Goal: Task Accomplishment & Management: Complete application form

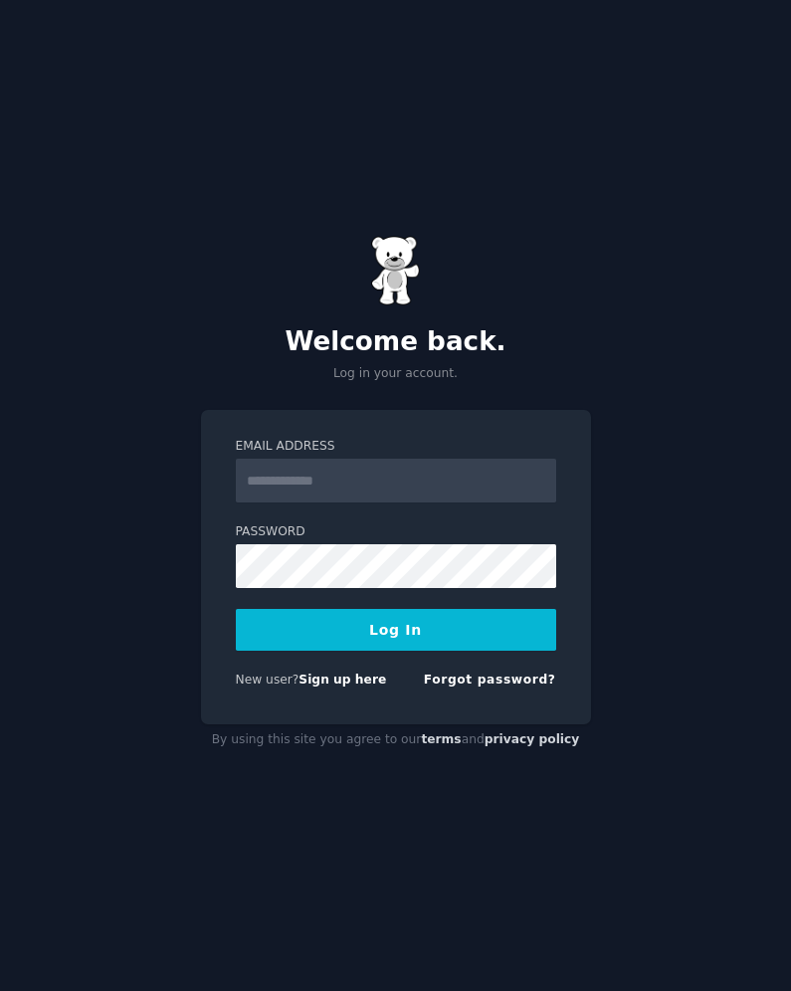
click at [431, 512] on form "Email Address Password Log In New user? Sign up here Forgot password?" at bounding box center [396, 567] width 320 height 259
click at [0, 990] on rzbujs-hv at bounding box center [0, 991] width 0 height 0
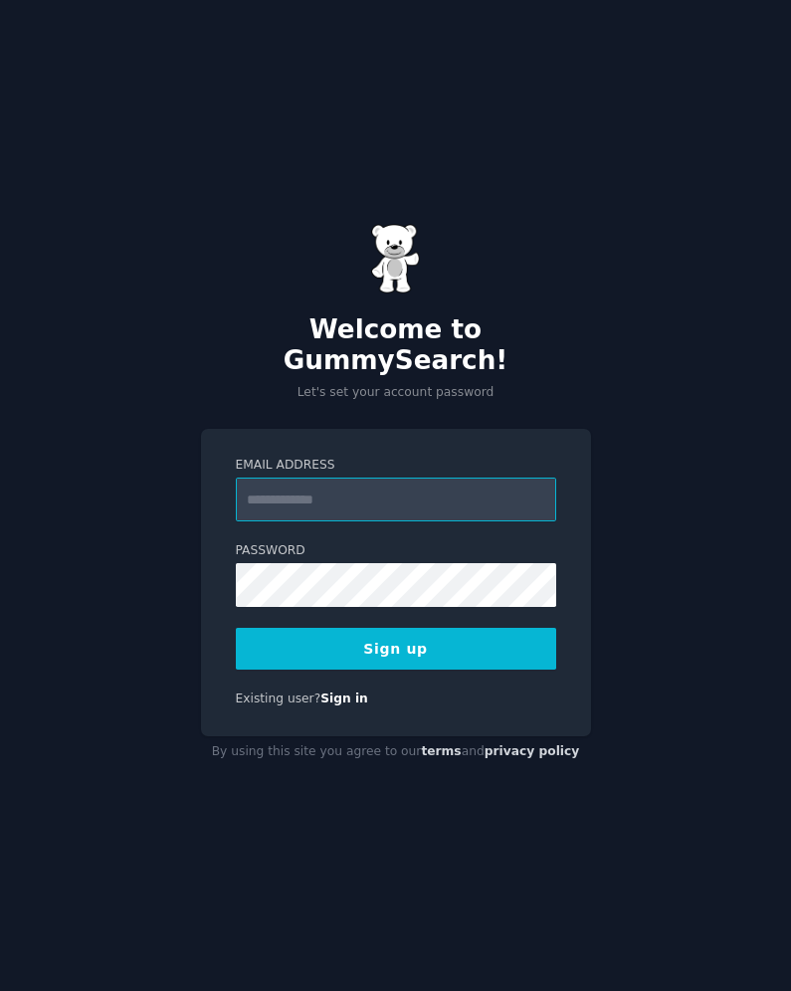
click at [427, 477] on input "Email Address" at bounding box center [396, 499] width 320 height 44
type input "**********"
click at [634, 402] on div "**********" at bounding box center [395, 495] width 791 height 991
click at [460, 486] on input "Email Address" at bounding box center [396, 499] width 320 height 44
type input "**********"
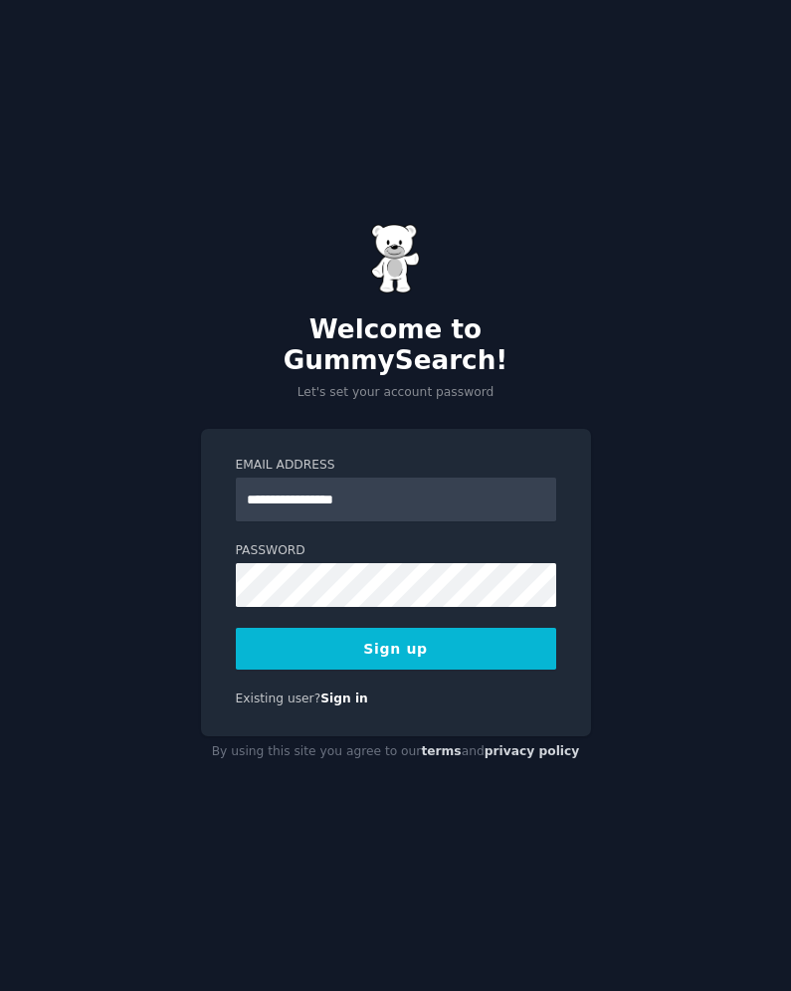
click at [429, 640] on button "Sign up" at bounding box center [396, 649] width 320 height 42
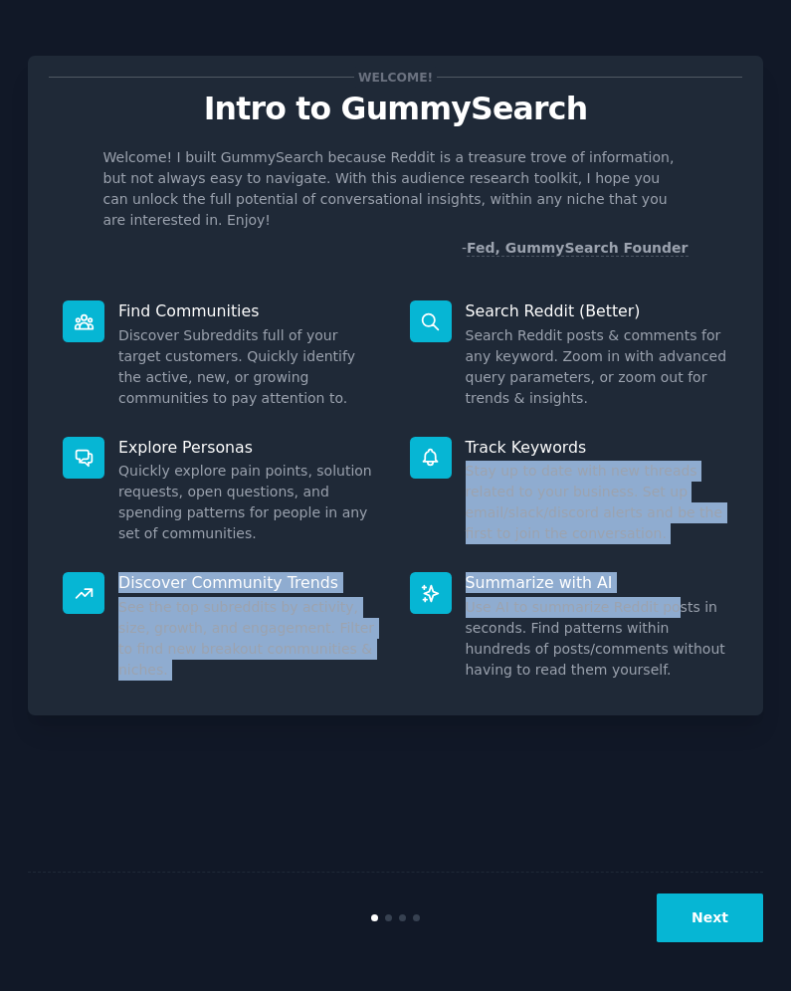
drag, startPoint x: 659, startPoint y: 428, endPoint x: 659, endPoint y: 583, distance: 155.1
click at [659, 583] on div "Find Communities Discover Subreddits full of your target customers. Quickly ide…" at bounding box center [395, 490] width 693 height 408
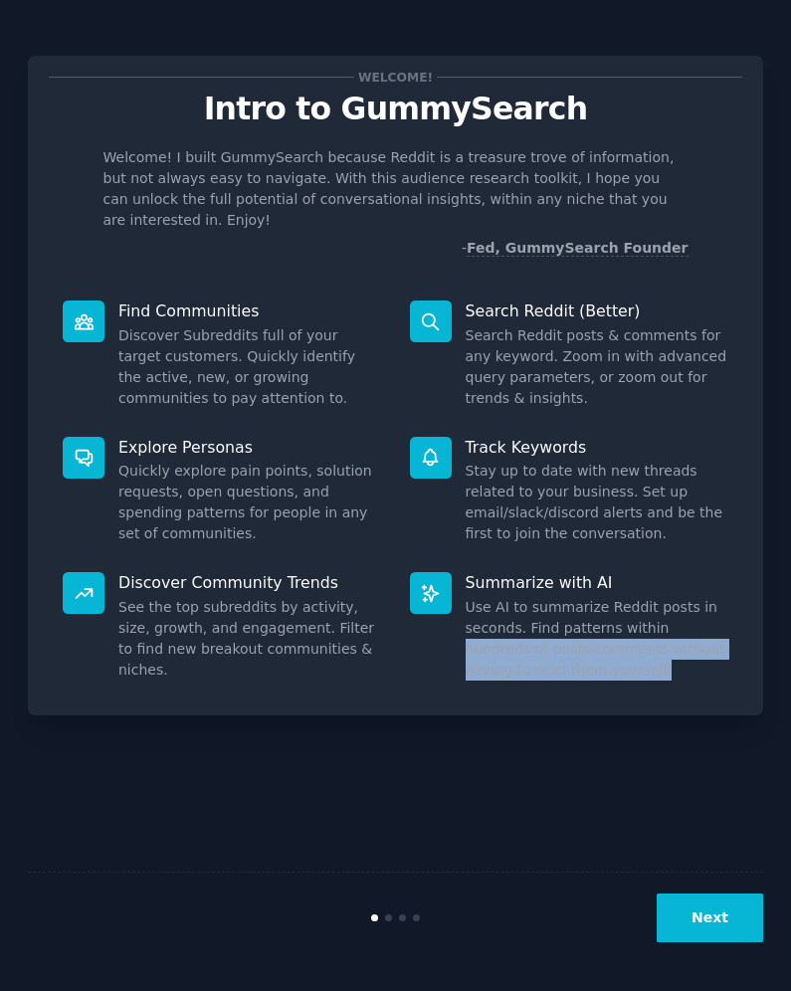
drag, startPoint x: 659, startPoint y: 605, endPoint x: 659, endPoint y: 658, distance: 53.7
click at [659, 658] on dd "Use AI to summarize Reddit posts in seconds. Find patterns within hundreds of p…" at bounding box center [597, 639] width 264 height 84
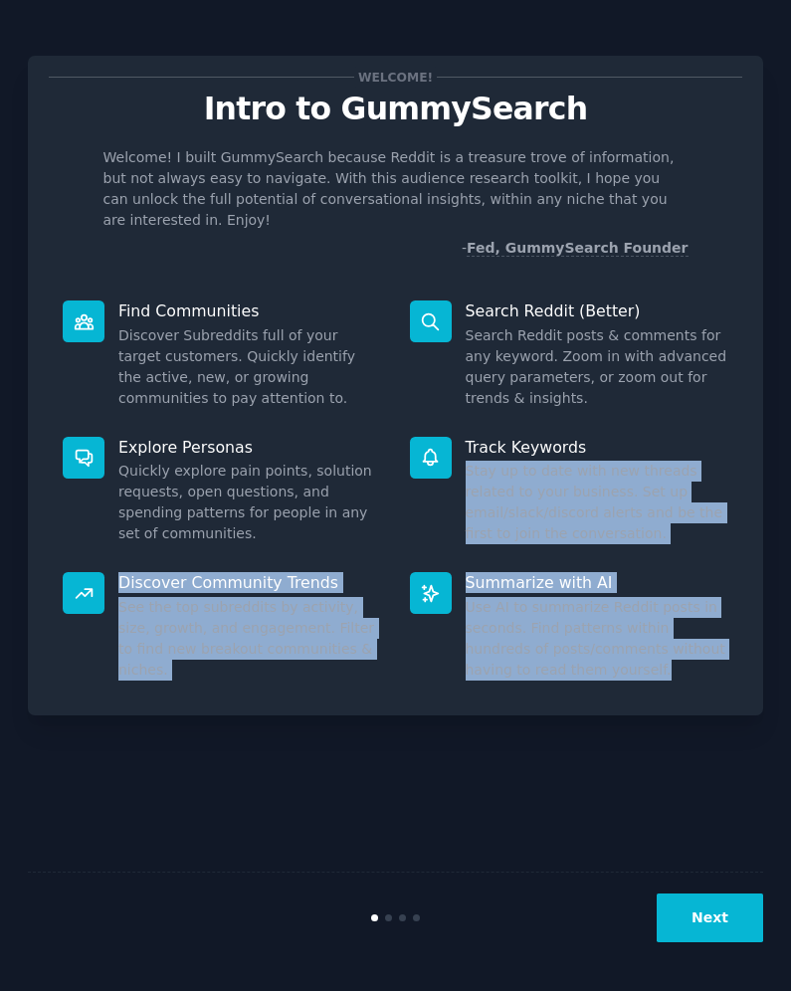
drag, startPoint x: 659, startPoint y: 653, endPoint x: 659, endPoint y: 417, distance: 236.7
click at [659, 417] on div "Find Communities Discover Subreddits full of your target customers. Quickly ide…" at bounding box center [395, 490] width 693 height 408
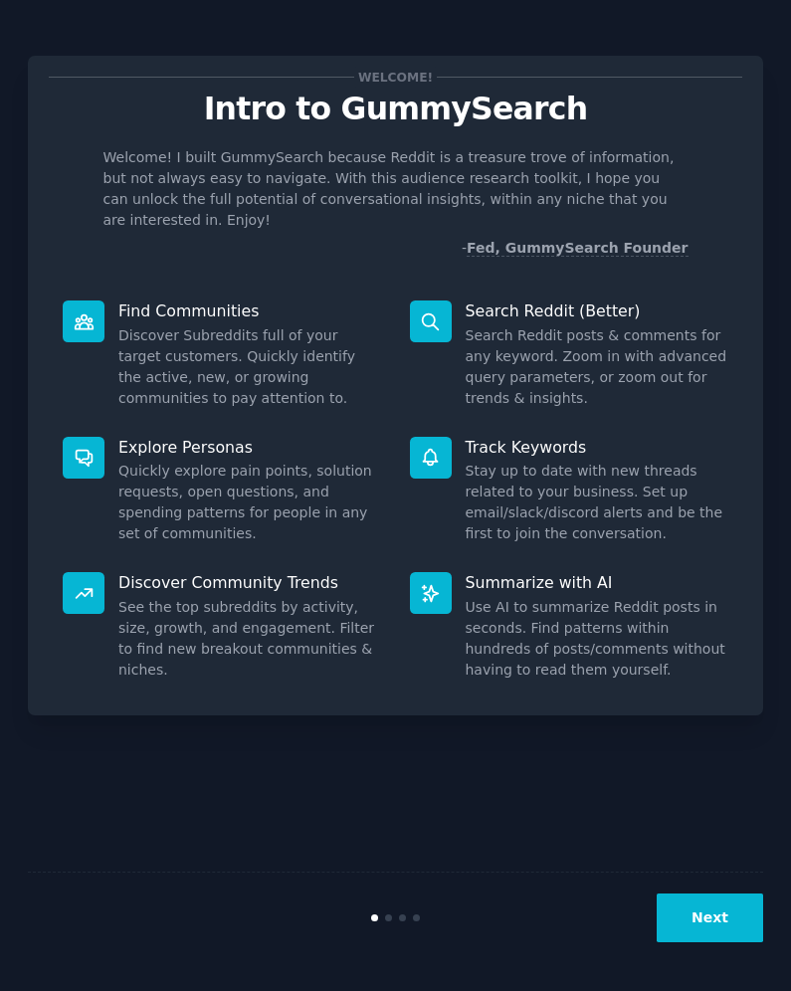
click at [620, 352] on dd "Search Reddit posts & comments for any keyword. Zoom in with advanced query par…" at bounding box center [597, 367] width 264 height 84
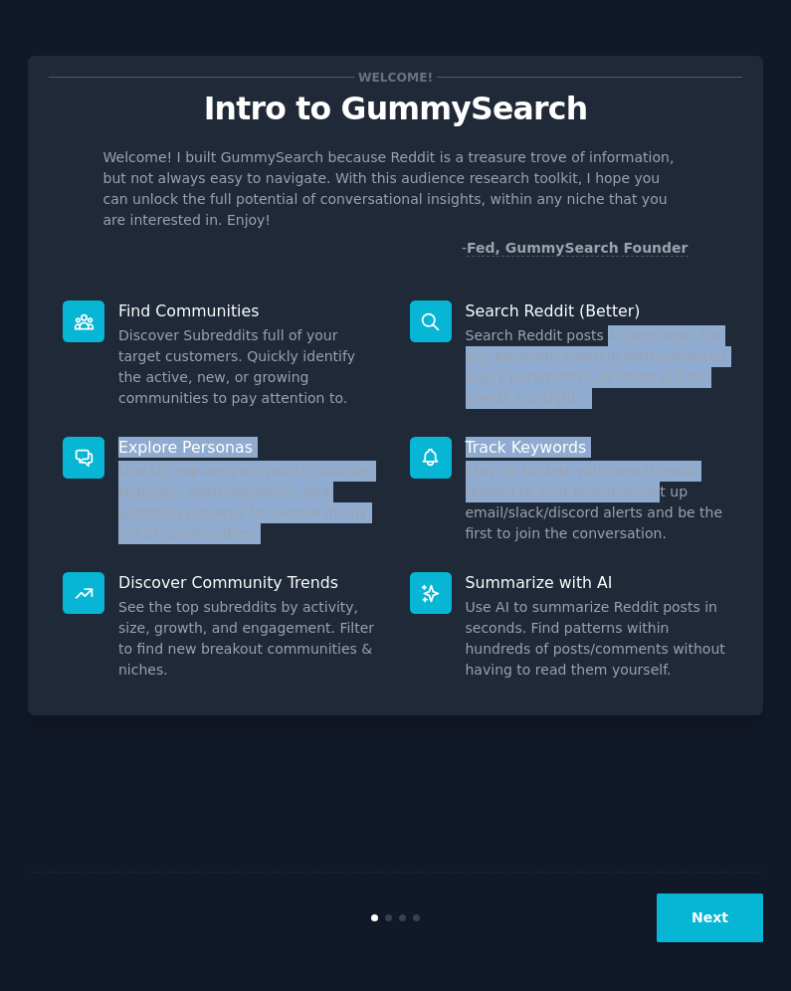
drag, startPoint x: 602, startPoint y: 309, endPoint x: 595, endPoint y: 471, distance: 162.3
click at [595, 471] on div "Find Communities Discover Subreddits full of your target customers. Quickly ide…" at bounding box center [395, 490] width 693 height 408
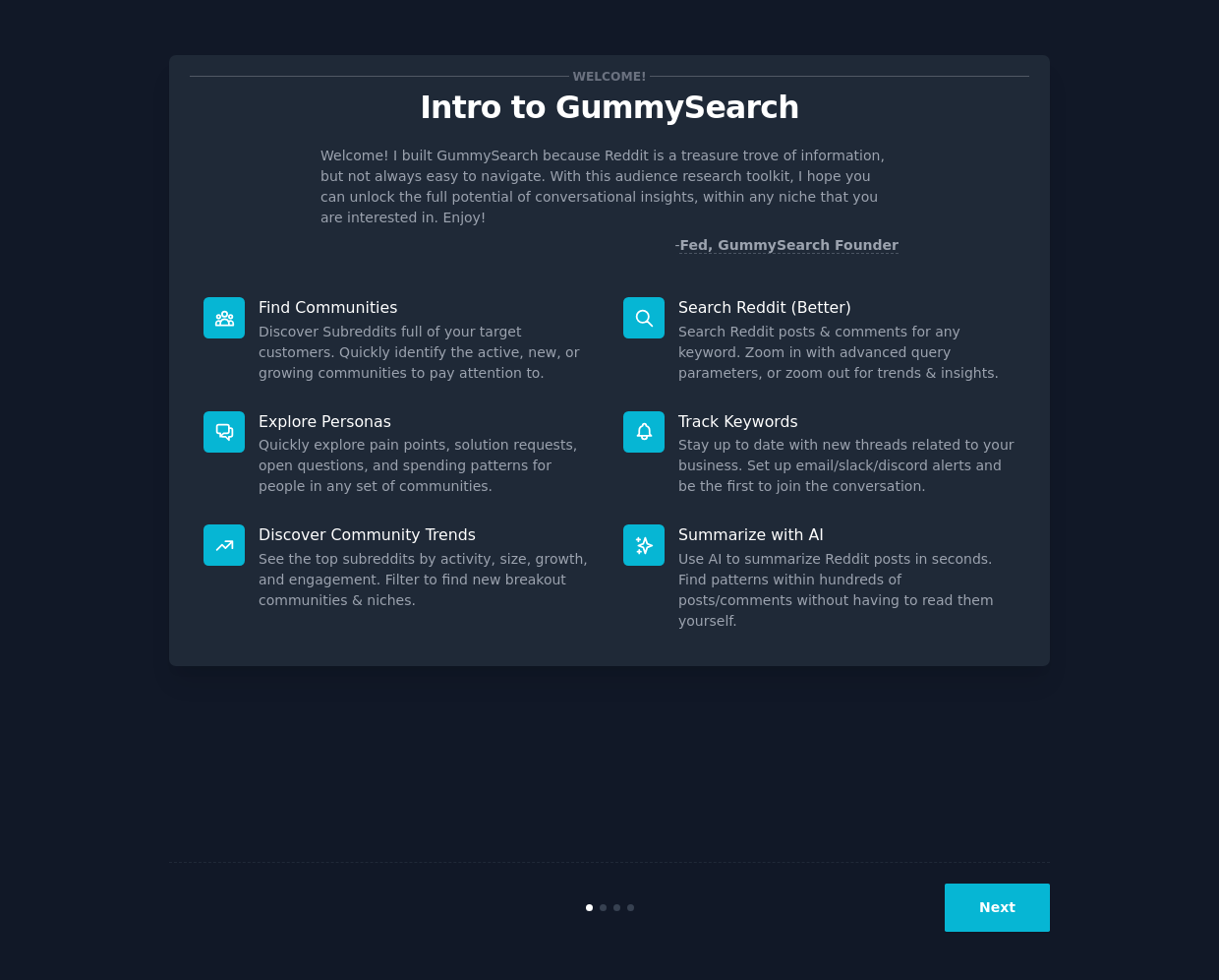
click at [781, 880] on div "Next" at bounding box center [609, 906] width 881 height 90
click at [781, 904] on button "Next" at bounding box center [998, 907] width 105 height 48
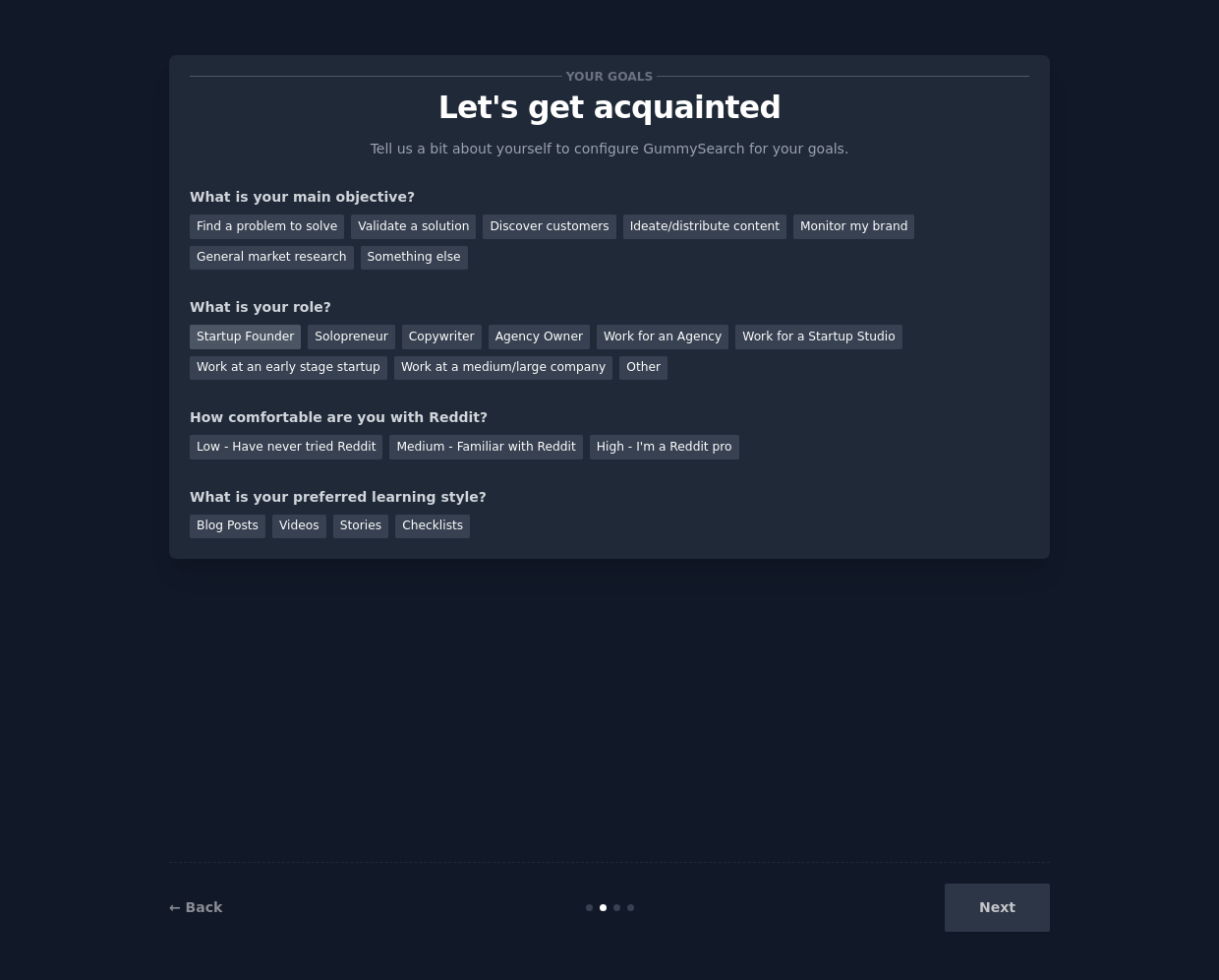
click at [270, 328] on div "Startup Founder" at bounding box center [245, 336] width 111 height 25
click at [534, 220] on div "Discover customers" at bounding box center [549, 226] width 132 height 25
click at [700, 235] on div "Ideate/distribute content" at bounding box center [705, 226] width 163 height 25
click at [379, 341] on div "Solopreneur" at bounding box center [351, 336] width 87 height 25
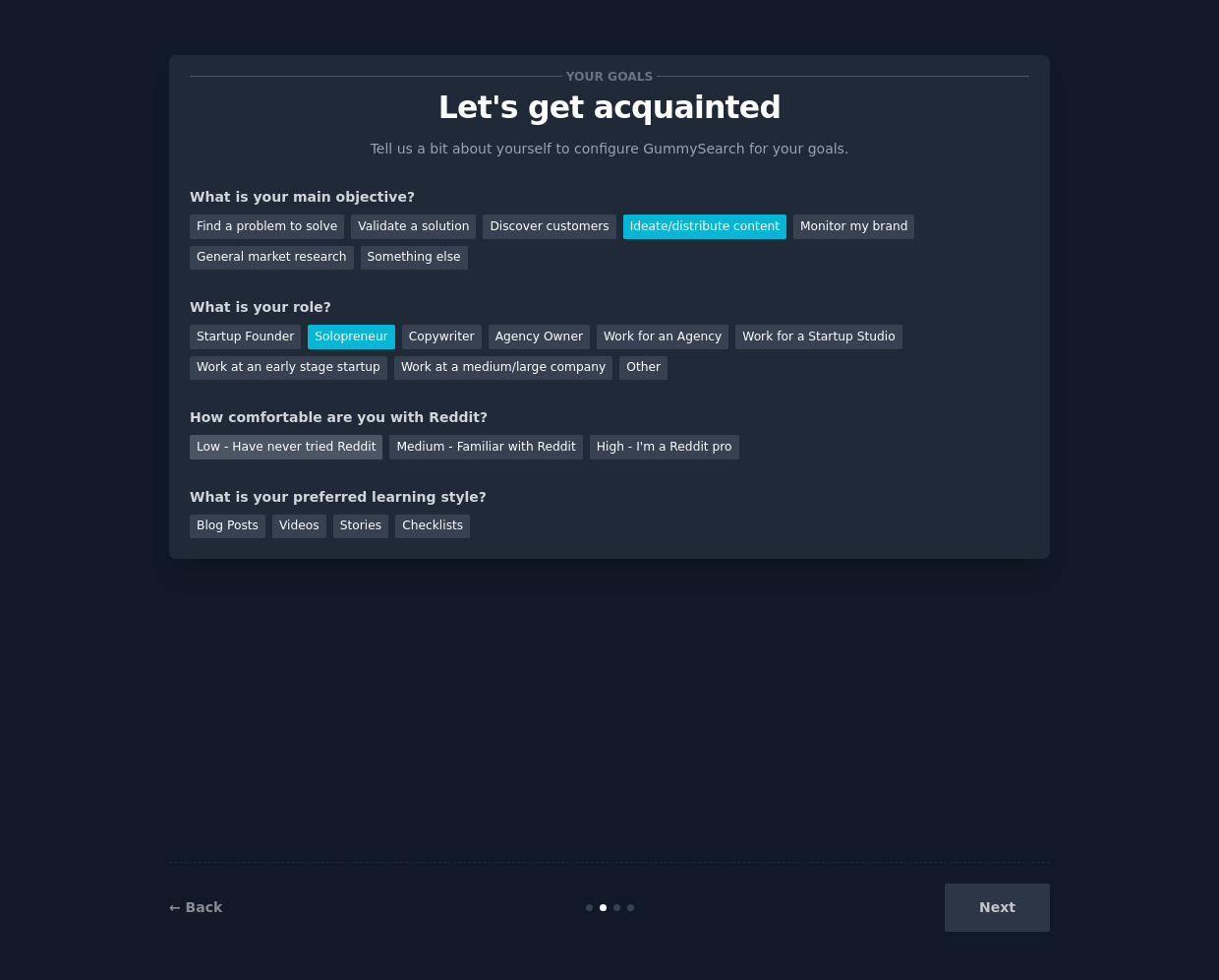
click at [335, 446] on div "Low - Have never tried Reddit" at bounding box center [286, 447] width 193 height 25
click at [249, 527] on div "Blog Posts" at bounding box center [227, 526] width 76 height 25
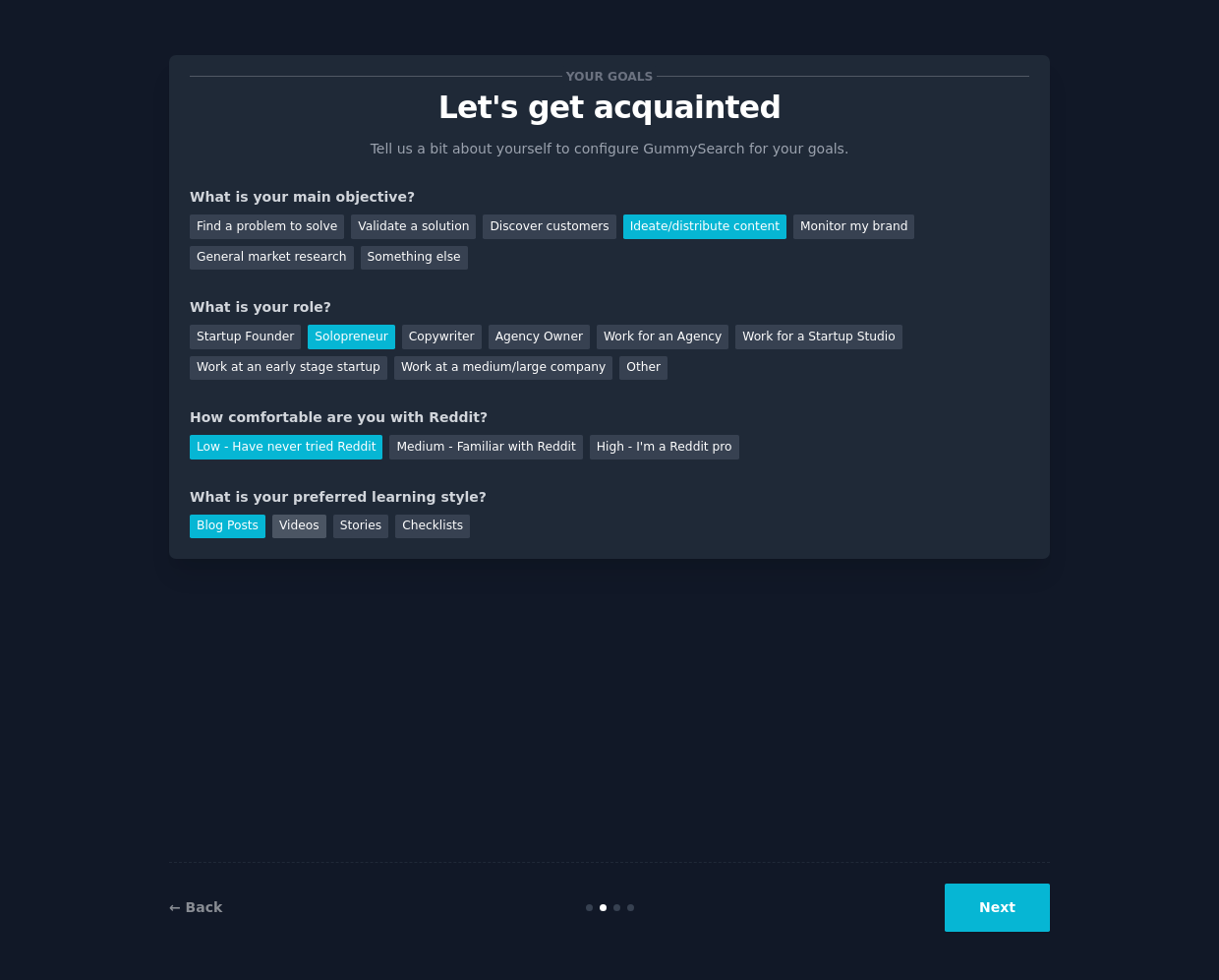
click at [298, 529] on div "Videos" at bounding box center [299, 526] width 54 height 25
click at [781, 878] on div "← Back Next" at bounding box center [609, 906] width 881 height 90
click at [781, 889] on button "Next" at bounding box center [998, 907] width 105 height 48
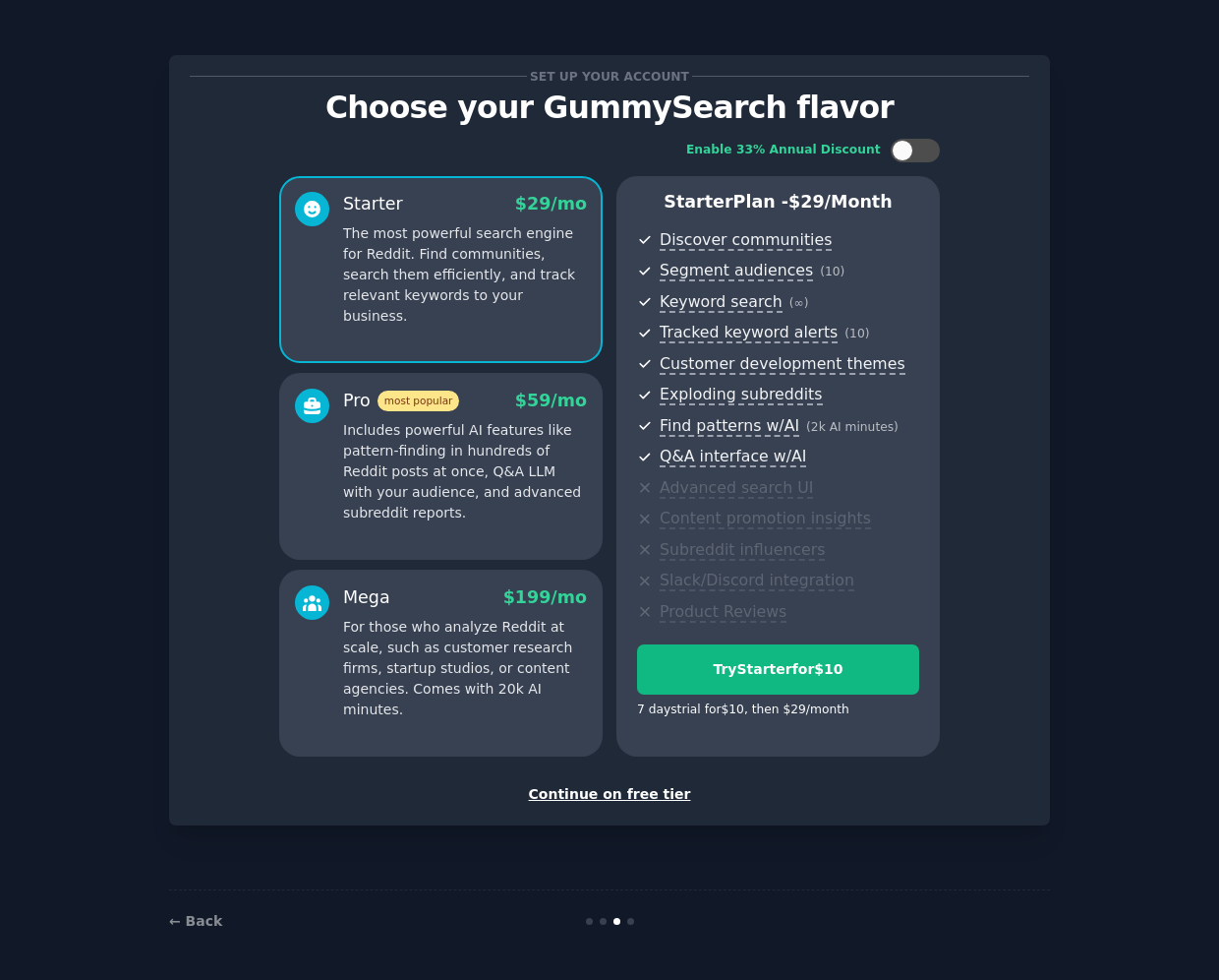
click at [518, 509] on p "Includes powerful AI features like pattern-finding in hundreds of Reddit posts …" at bounding box center [465, 472] width 244 height 103
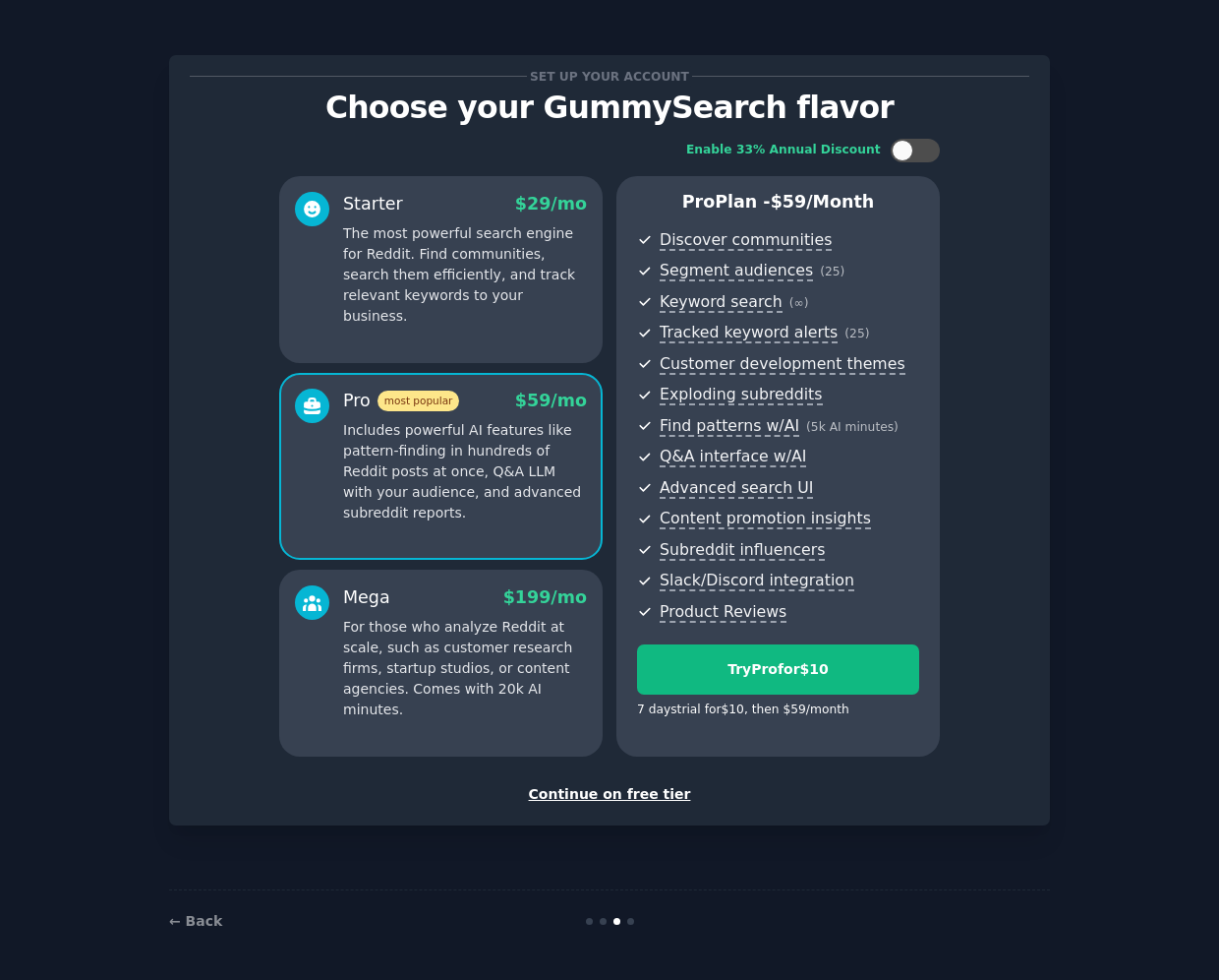
click at [465, 630] on p "For those who analyze Reddit at scale, such as customer research firms, startup…" at bounding box center [465, 668] width 244 height 103
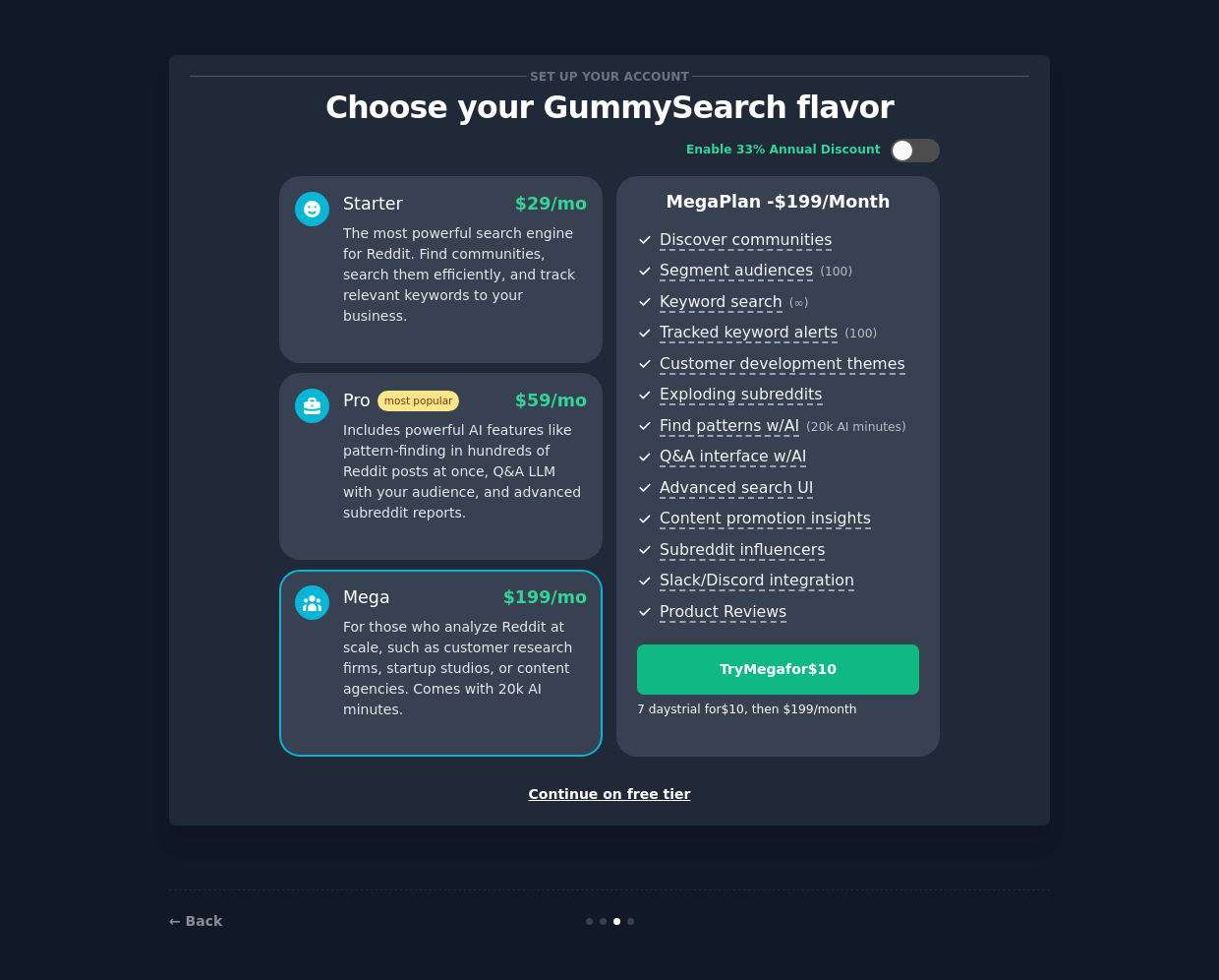
click at [536, 427] on p "Includes powerful AI features like pattern-finding in hundreds of Reddit posts …" at bounding box center [465, 472] width 244 height 103
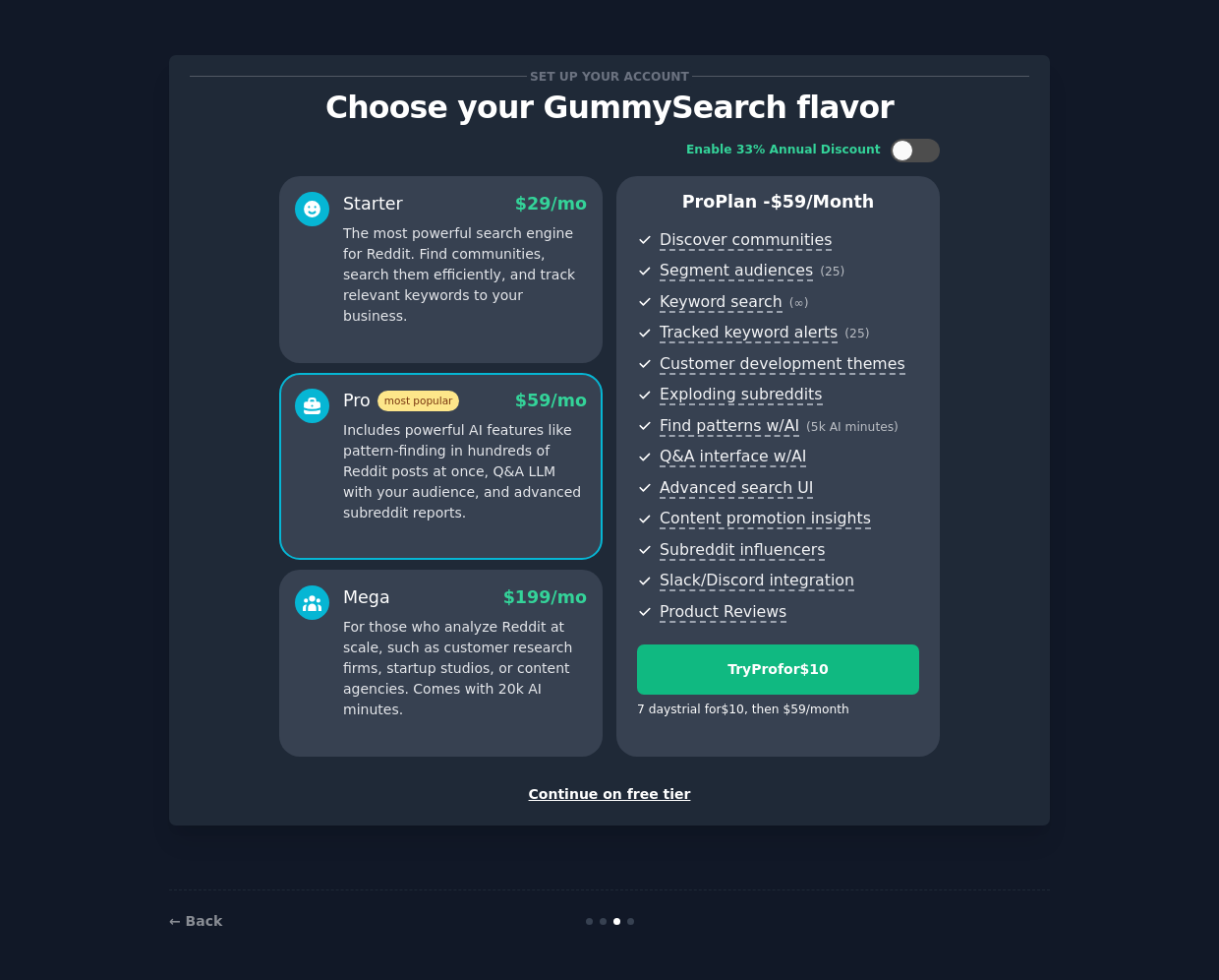
click at [448, 287] on p "The most powerful search engine for Reddit. Find communities, search them effic…" at bounding box center [465, 275] width 244 height 103
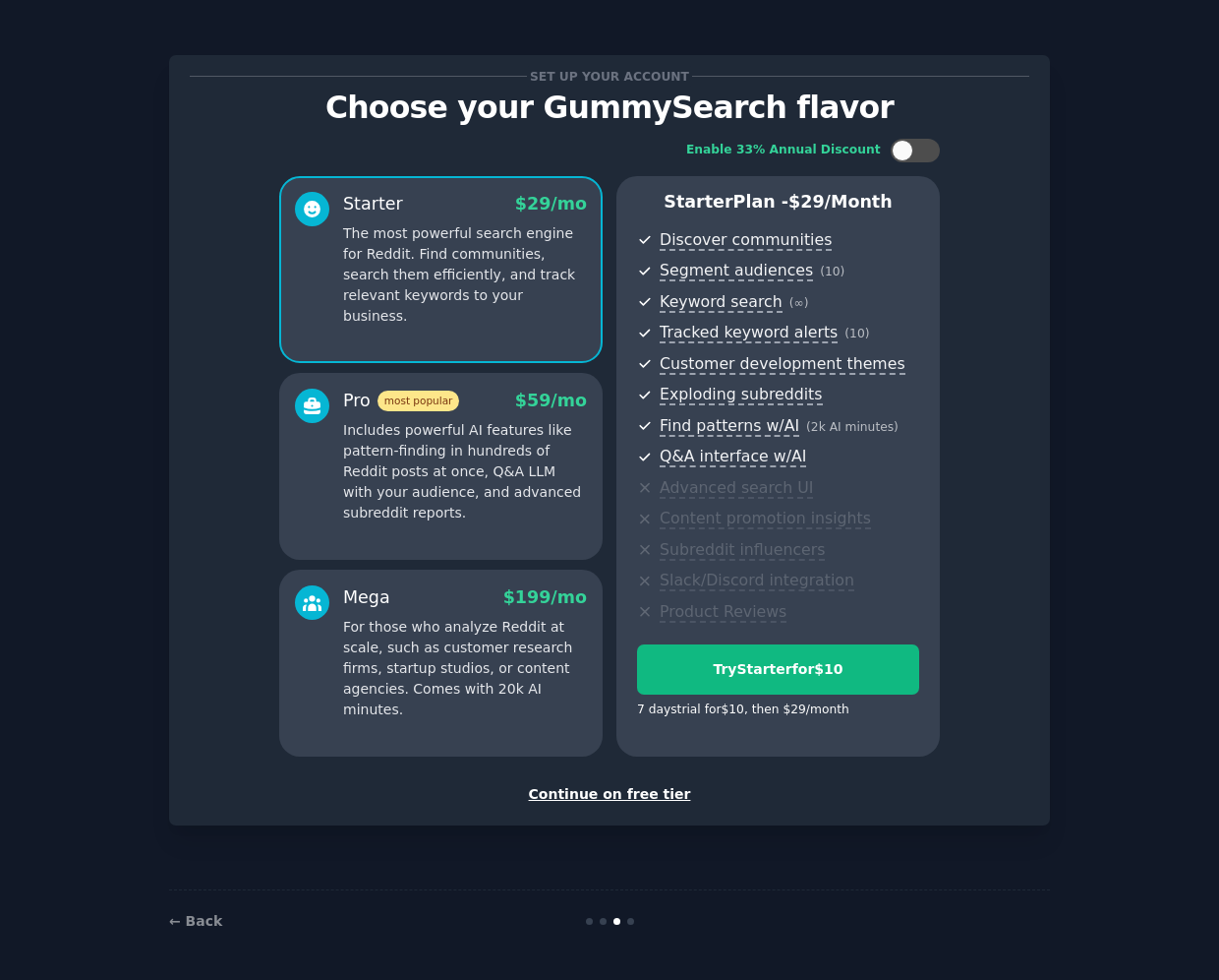
click at [509, 490] on p "Includes powerful AI features like pattern-finding in hundreds of Reddit posts …" at bounding box center [465, 472] width 244 height 103
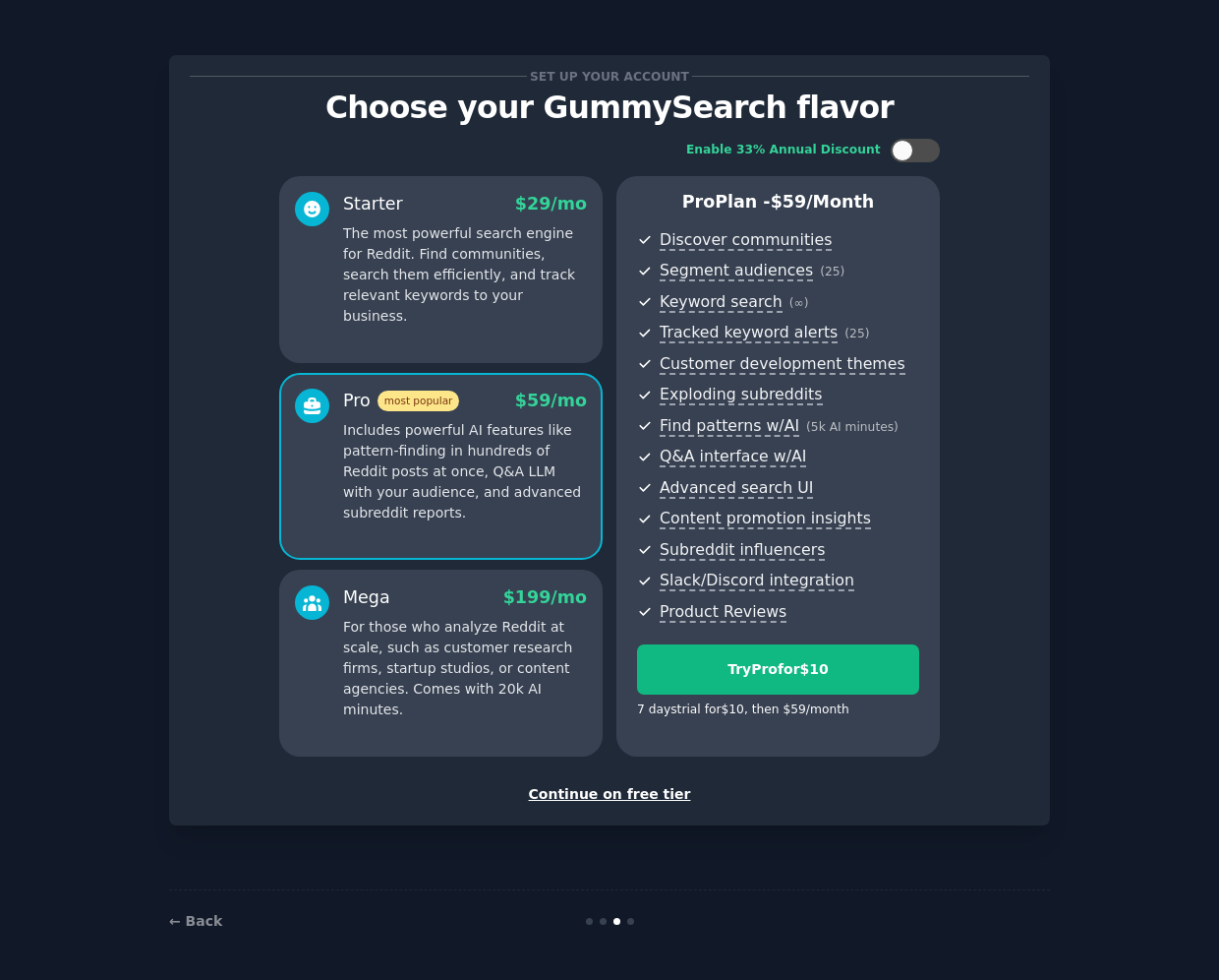
click at [485, 651] on p "For those who analyze Reddit at scale, such as customer research firms, startup…" at bounding box center [465, 668] width 244 height 103
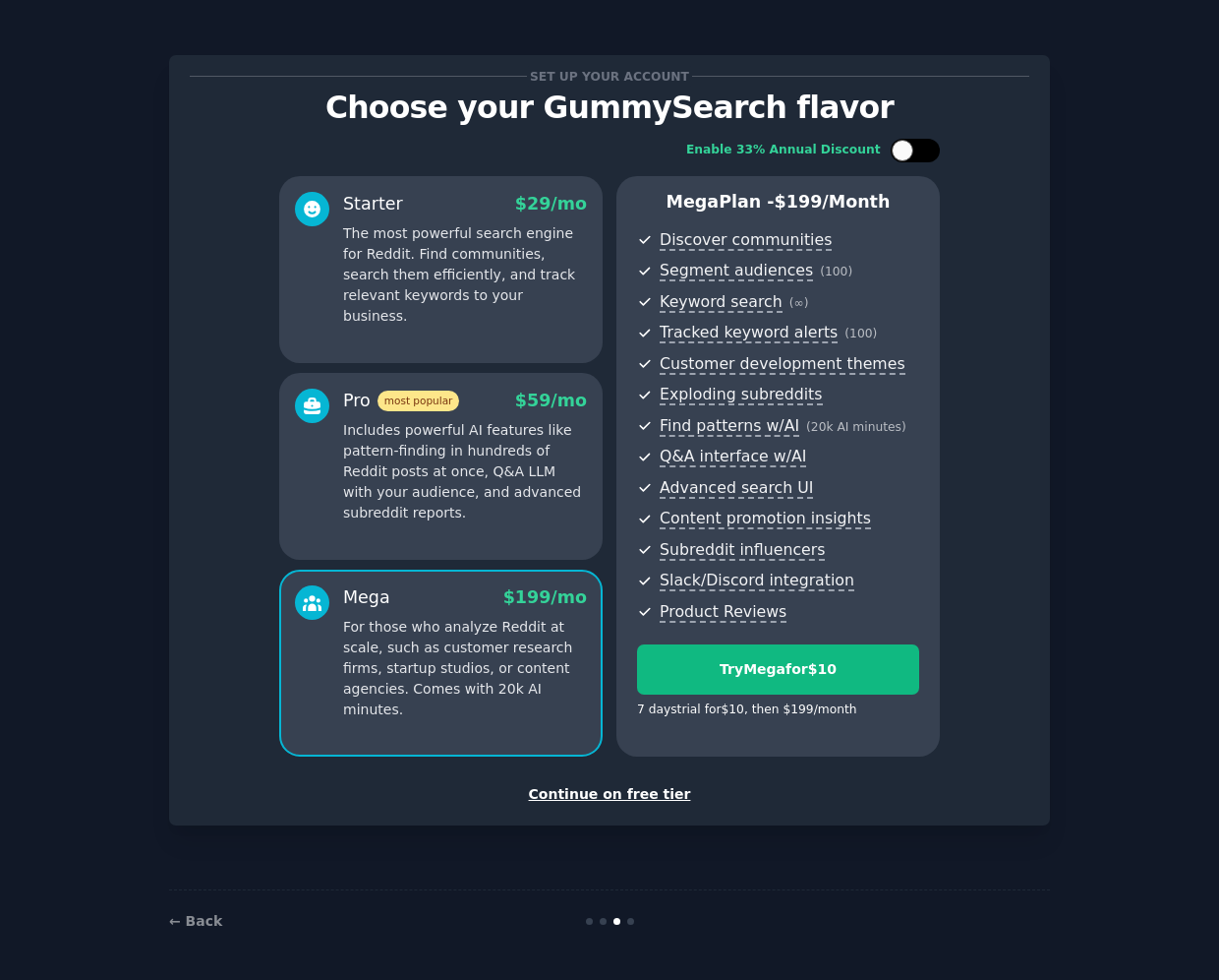
click at [781, 149] on div at bounding box center [903, 150] width 22 height 22
click at [781, 149] on div at bounding box center [906, 150] width 14 height 10
click at [781, 149] on div at bounding box center [903, 150] width 22 height 22
checkbox input "true"
click at [781, 285] on div "Set up your account Choose your GummySearch flavor Enable 33% Annual Discount S…" at bounding box center [609, 440] width 881 height 770
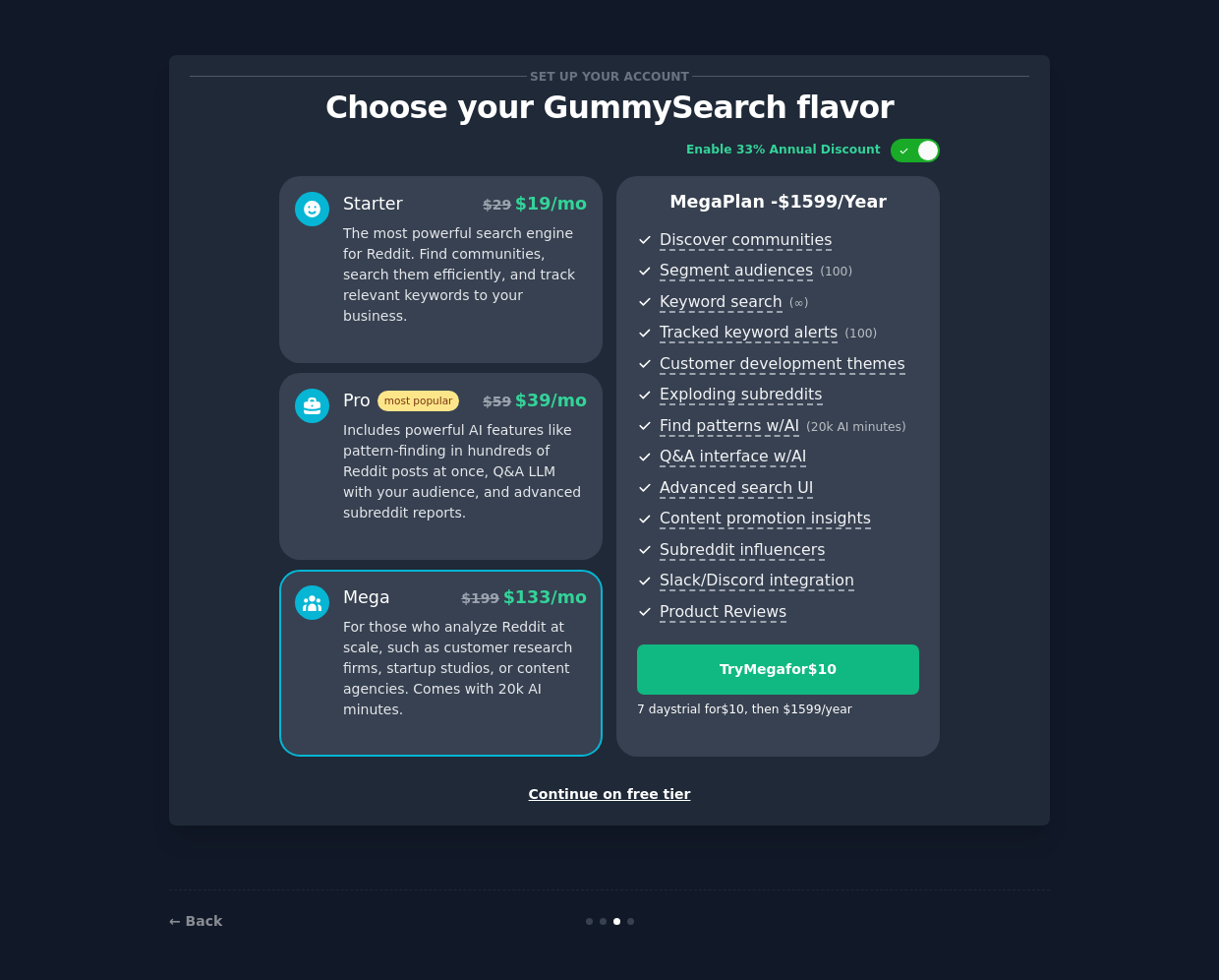
click at [567, 794] on div "Continue on free tier" at bounding box center [609, 794] width 839 height 21
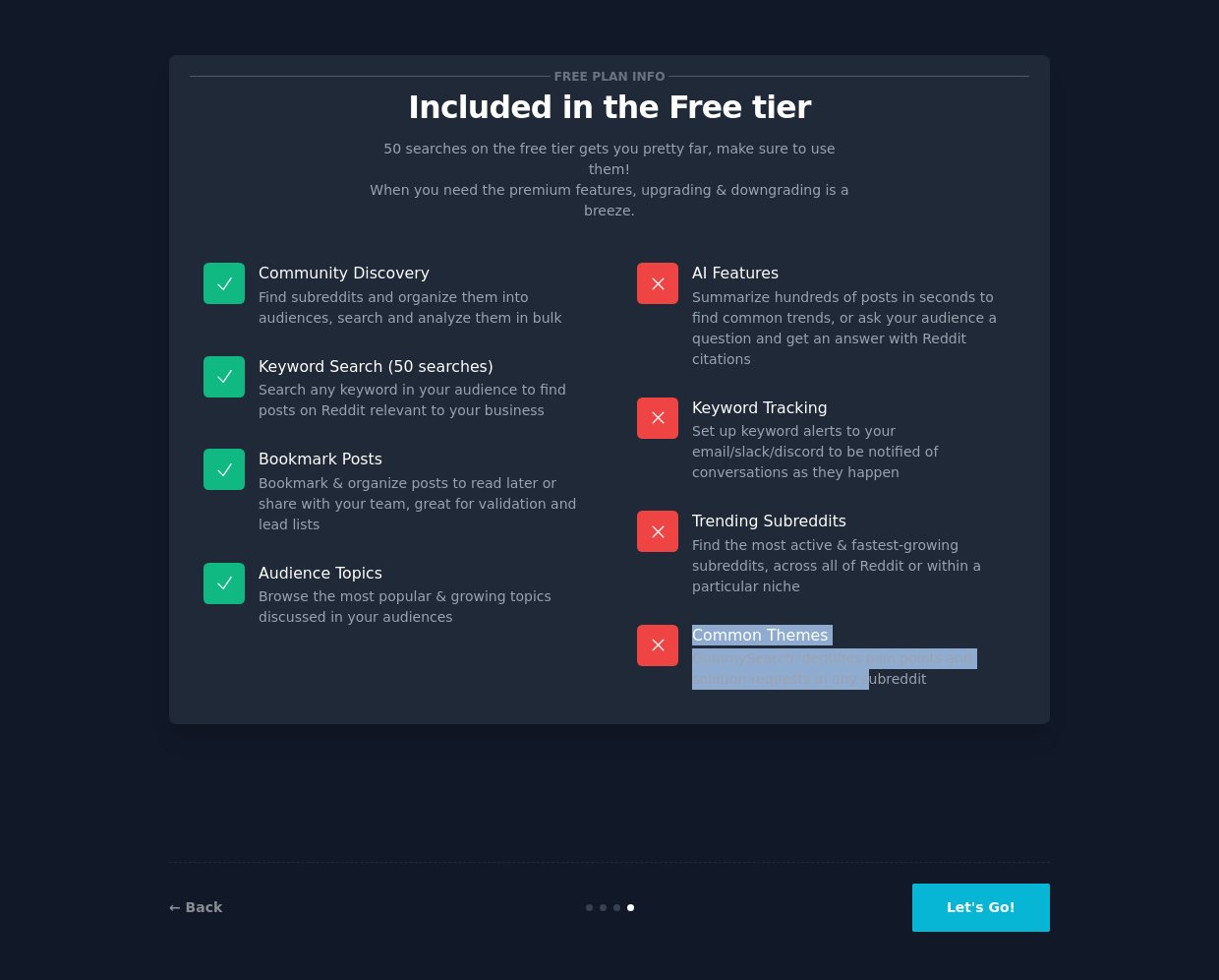
drag, startPoint x: 796, startPoint y: 501, endPoint x: 796, endPoint y: 572, distance: 71.0
click at [781, 572] on dl "AI Features Summarize hundreds of posts in seconds to find common trends, or as…" at bounding box center [827, 476] width 406 height 454
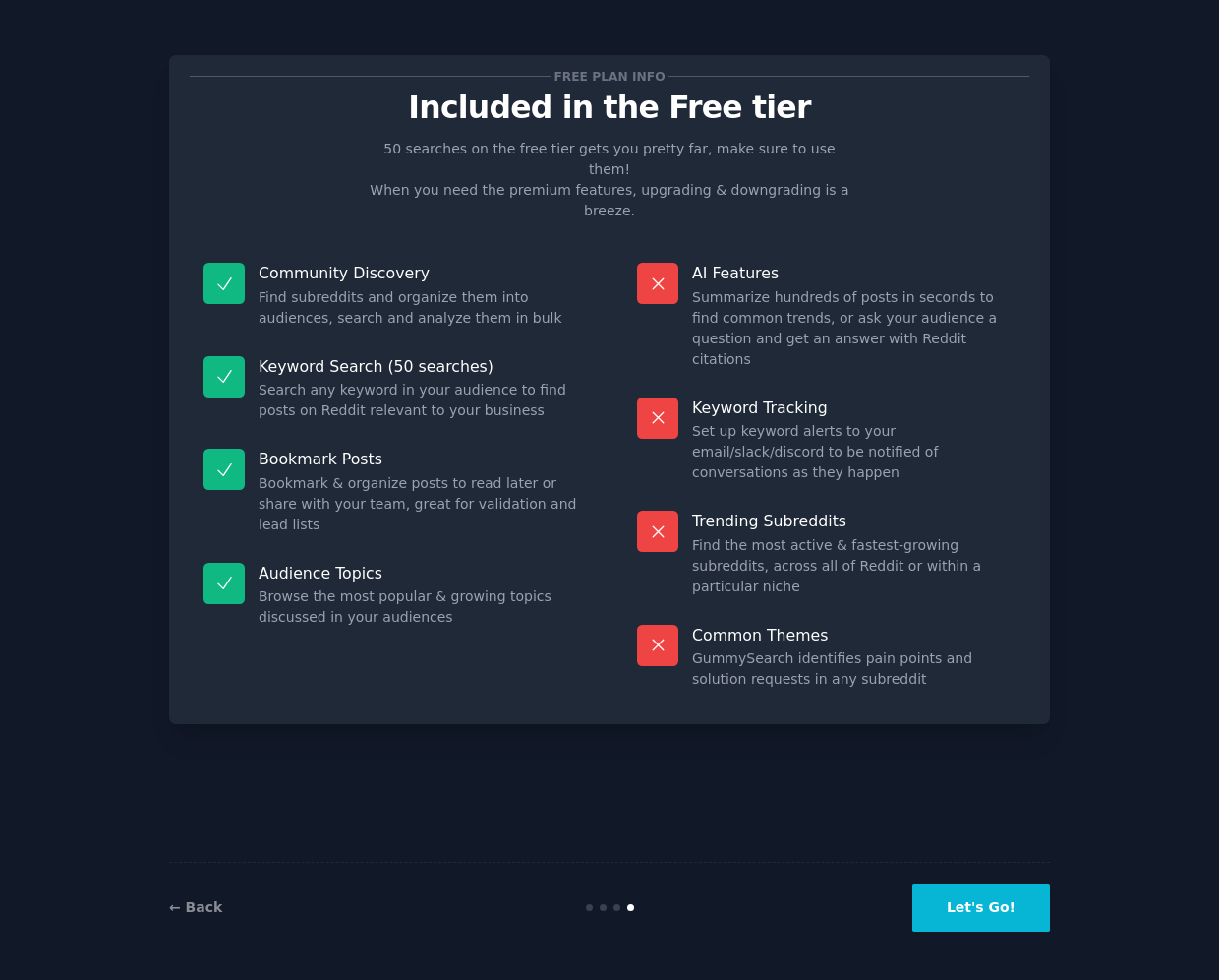
click at [781, 535] on dd "Find the most active & fastest-growing subreddits, across all of Reddit or with…" at bounding box center [853, 566] width 323 height 62
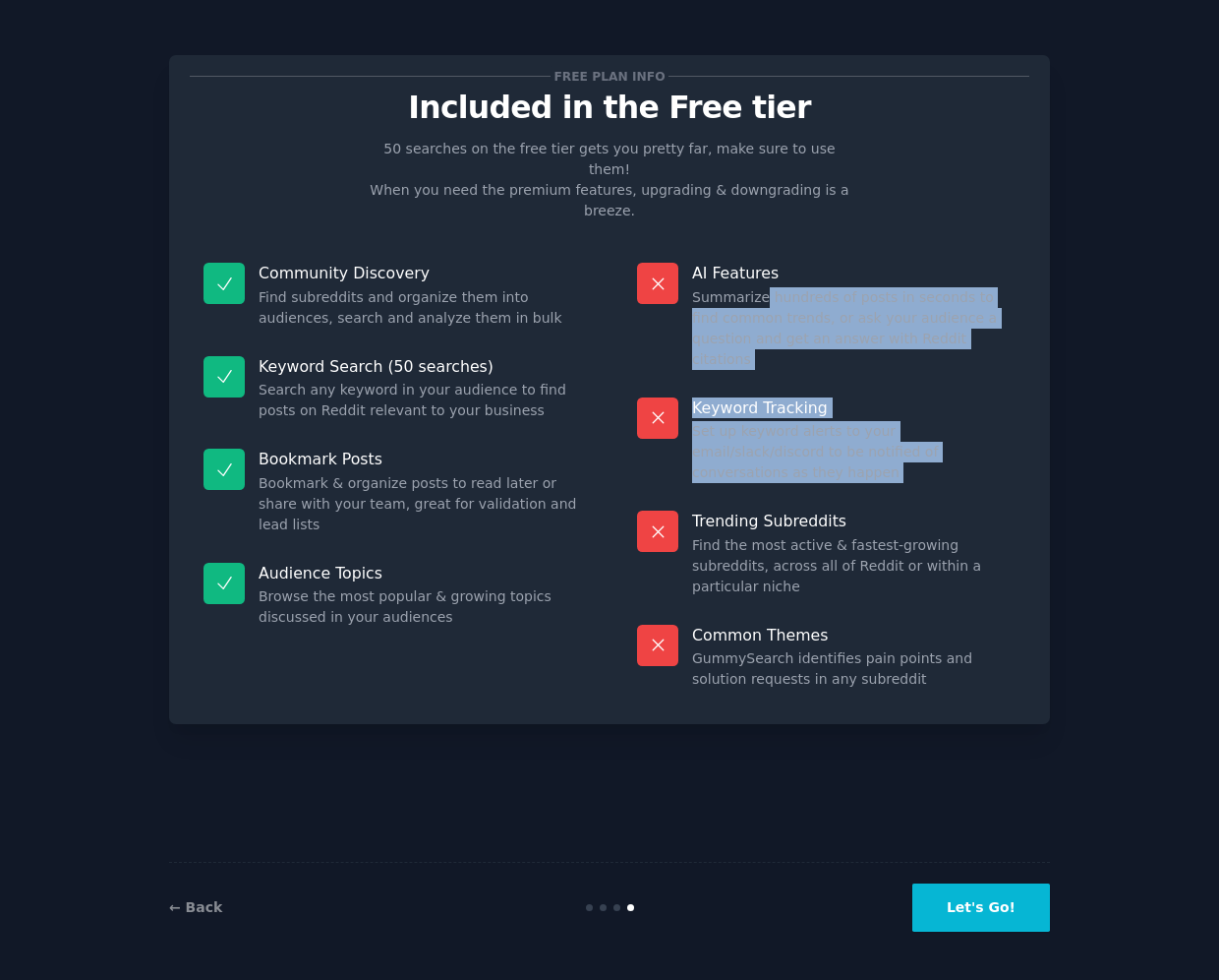
drag, startPoint x: 784, startPoint y: 424, endPoint x: 761, endPoint y: 248, distance: 177.5
click at [761, 249] on dl "AI Features Summarize hundreds of posts in seconds to find common trends, or as…" at bounding box center [827, 476] width 406 height 454
click at [761, 287] on dd "Summarize hundreds of posts in seconds to find common trends, or ask your audie…" at bounding box center [853, 328] width 323 height 83
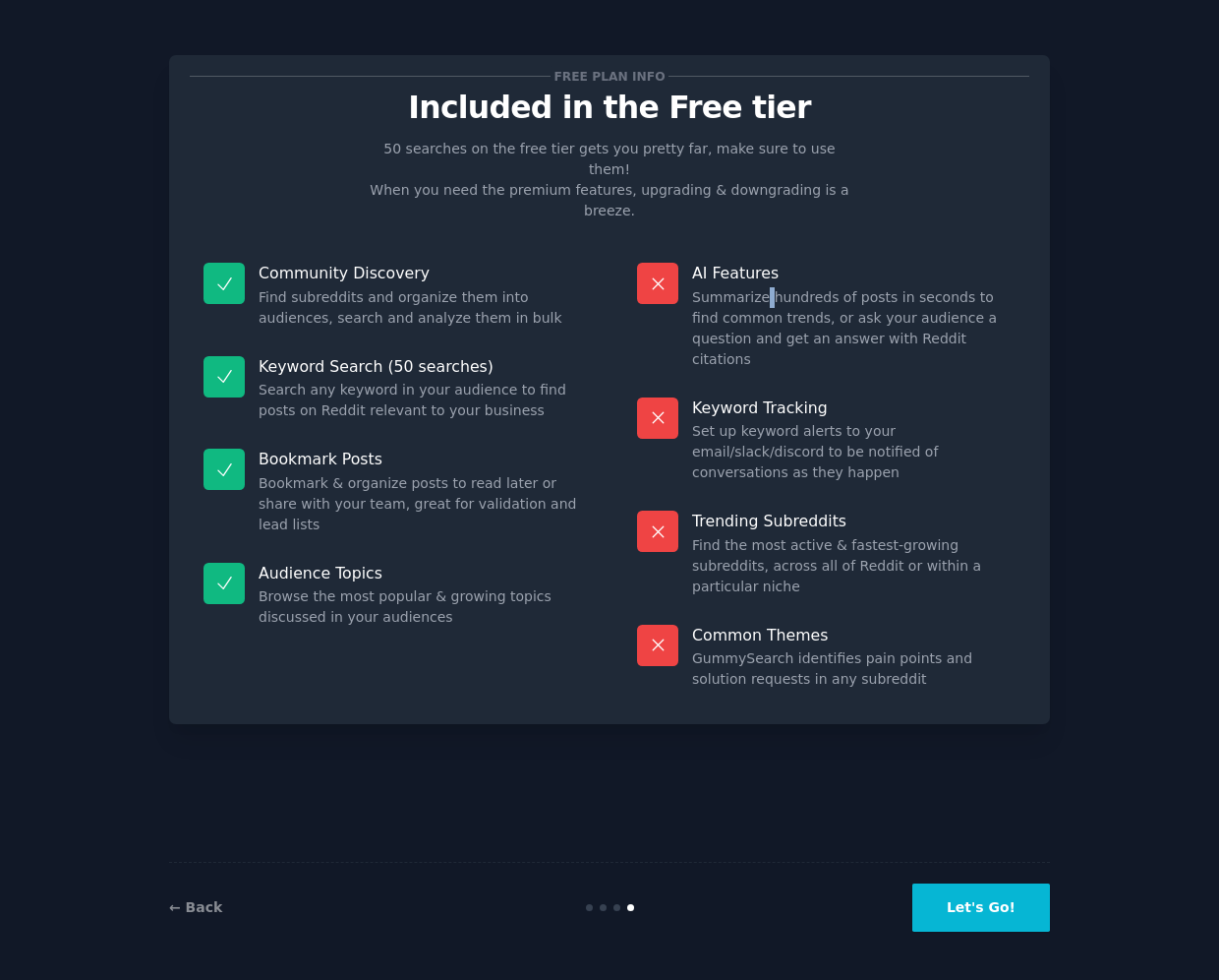
click at [761, 287] on dd "Summarize hundreds of posts in seconds to find common trends, or ask your audie…" at bounding box center [853, 328] width 323 height 83
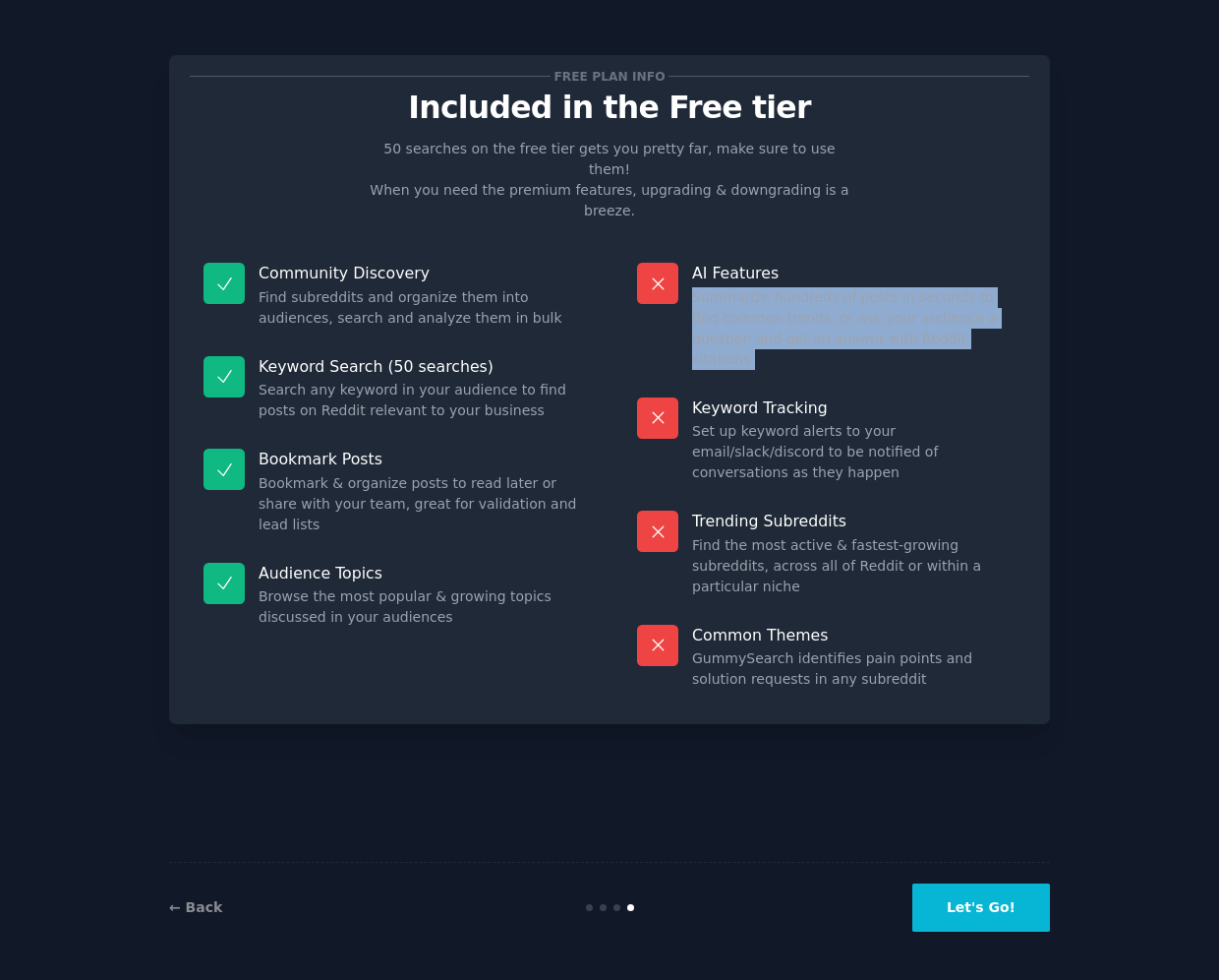
click at [761, 287] on dd "Summarize hundreds of posts in seconds to find common trends, or ask your audie…" at bounding box center [853, 328] width 323 height 83
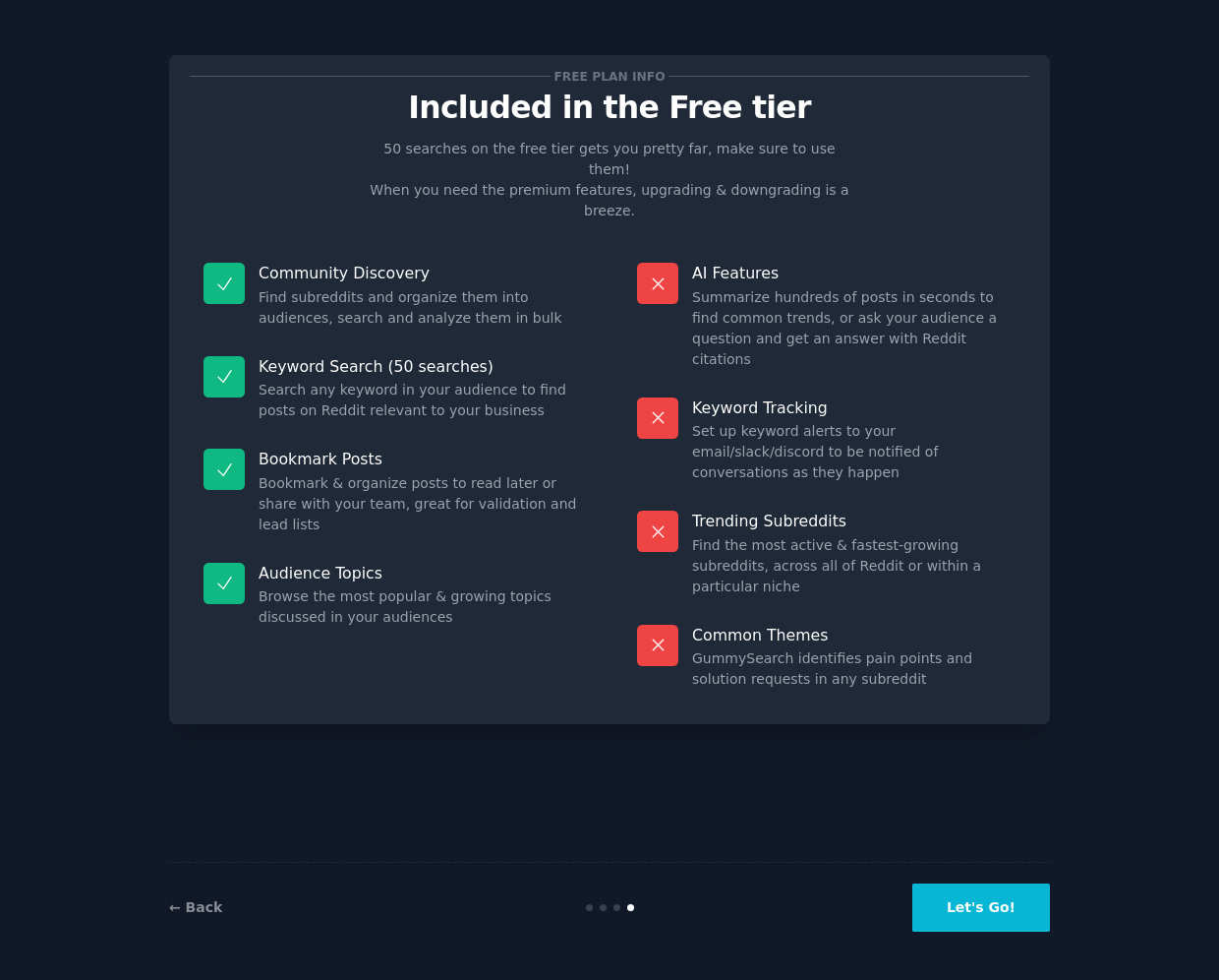
click at [781, 421] on dd "Set up keyword alerts to your email/slack/discord to be notified of conversatio…" at bounding box center [853, 452] width 323 height 62
click at [202, 903] on link "← Back" at bounding box center [196, 907] width 53 height 16
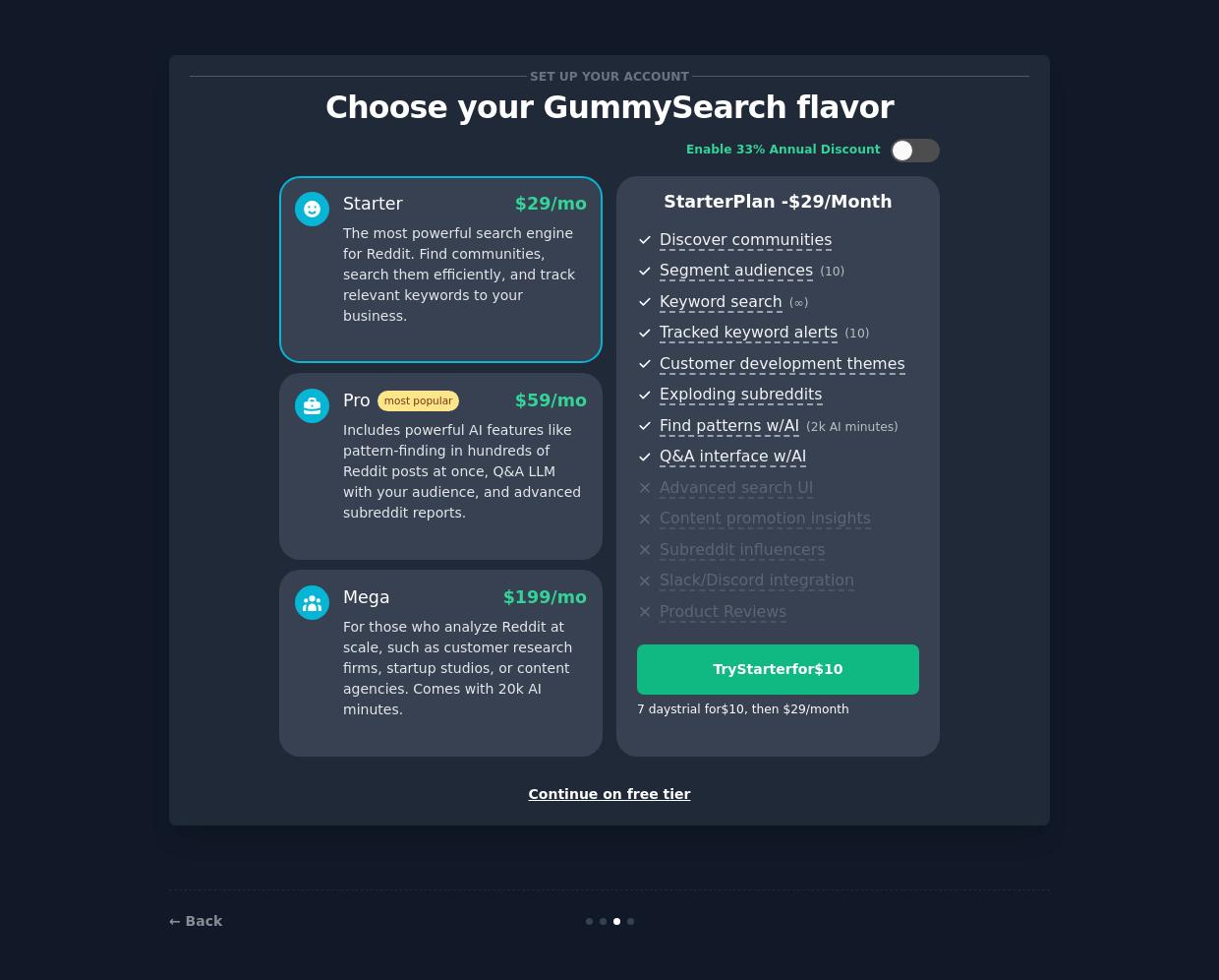
click at [202, 903] on div "← Back" at bounding box center [609, 921] width 881 height 63
click at [202, 913] on link "← Back" at bounding box center [196, 921] width 53 height 16
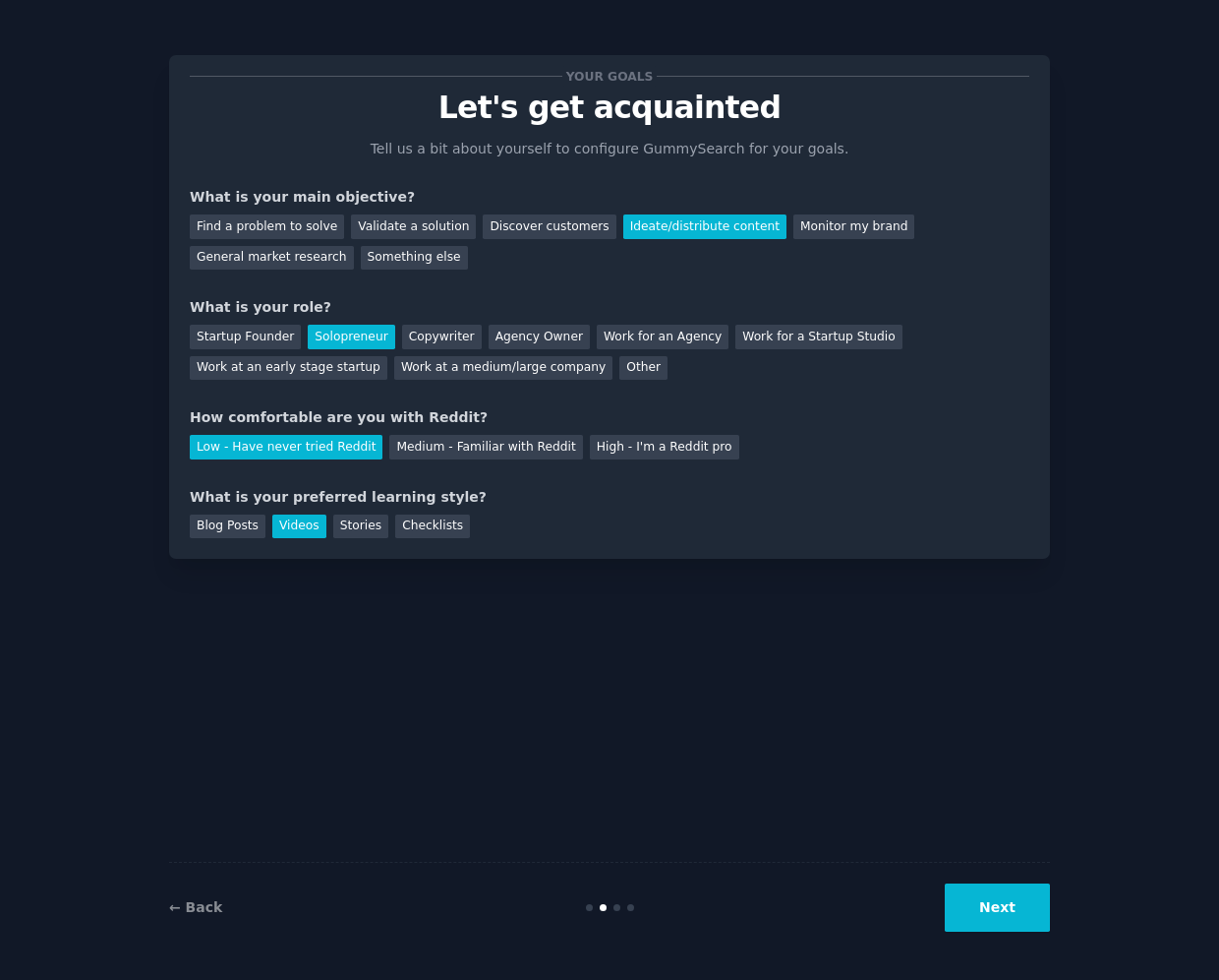
click at [781, 888] on button "Next" at bounding box center [998, 907] width 105 height 48
click at [781, 827] on div "Your goals Let's get acquainted Tell us a bit about yourself to configure Gummy…" at bounding box center [609, 490] width 881 height 925
click at [781, 831] on div "Your goals Let's get acquainted Tell us a bit about yourself to configure Gummy…" at bounding box center [609, 490] width 881 height 925
click at [781, 893] on div "Next" at bounding box center [903, 907] width 294 height 48
click at [658, 454] on div "High - I'm a Reddit pro" at bounding box center [664, 447] width 149 height 25
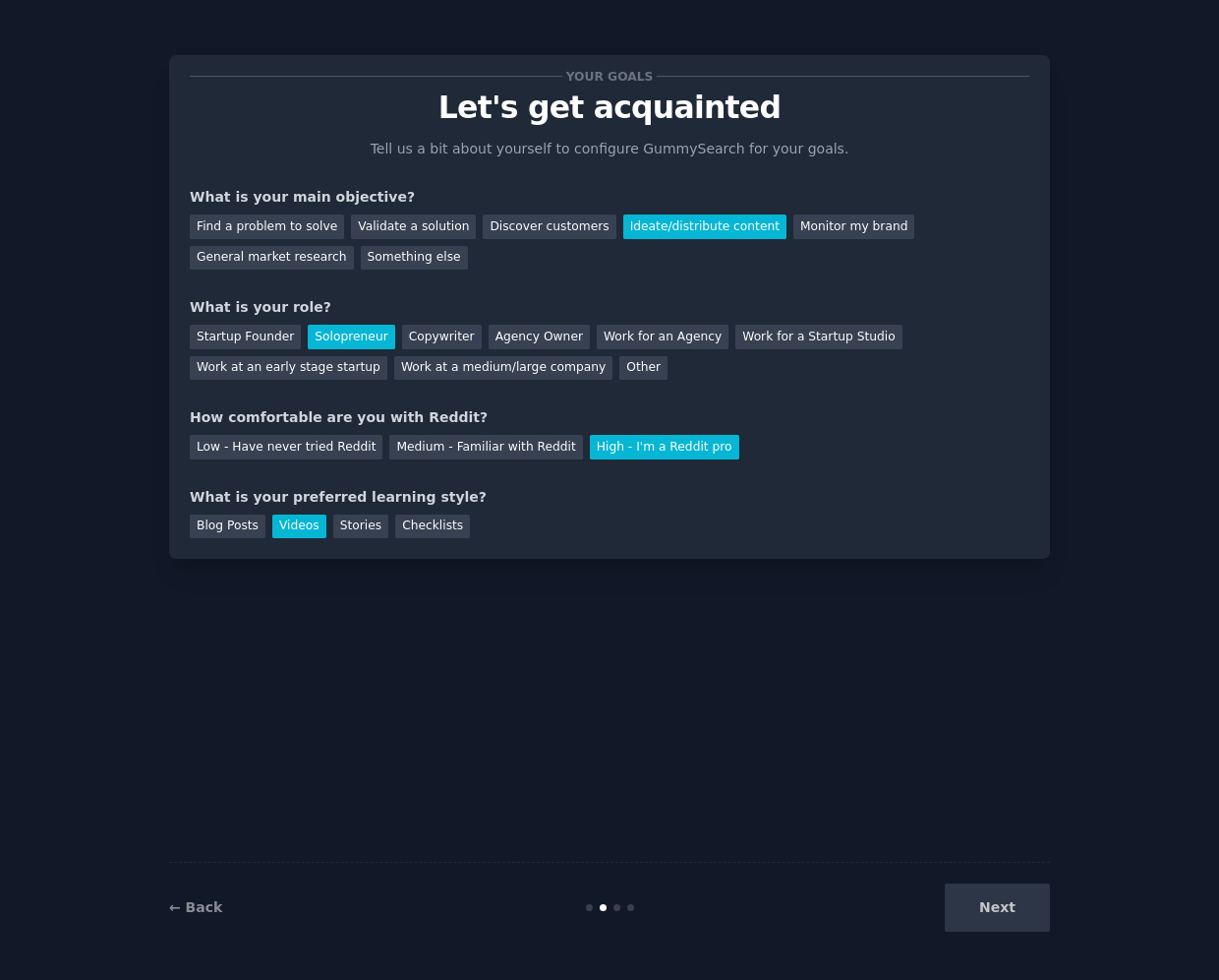
click at [781, 889] on div "Next" at bounding box center [903, 907] width 294 height 48
click at [629, 909] on div at bounding box center [631, 907] width 7 height 7
